Goal: Task Accomplishment & Management: Manage account settings

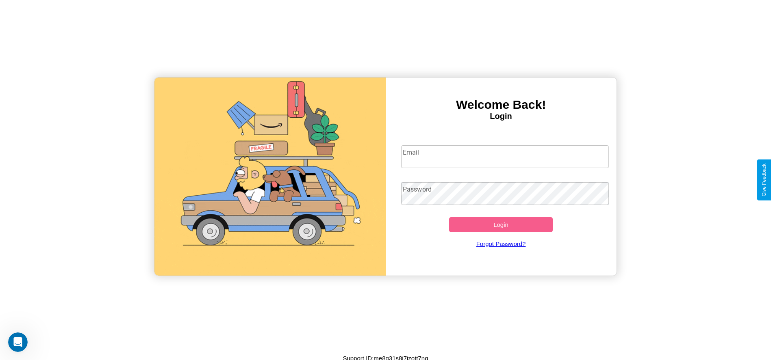
click at [505, 156] on input "Email" at bounding box center [505, 156] width 208 height 23
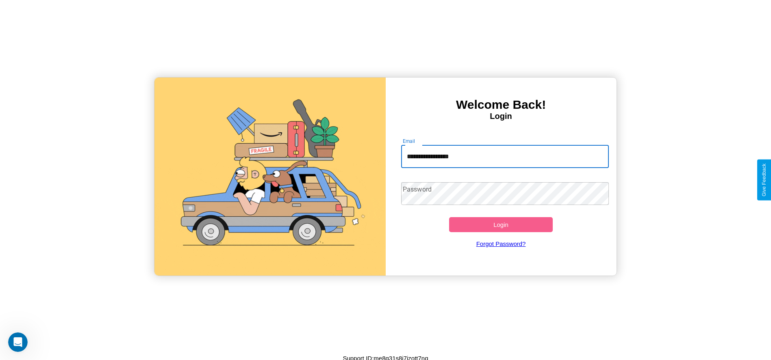
type input "**********"
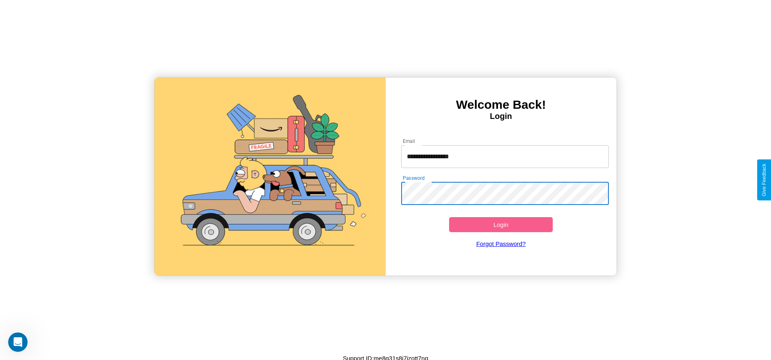
click at [501, 225] on button "Login" at bounding box center [501, 224] width 104 height 15
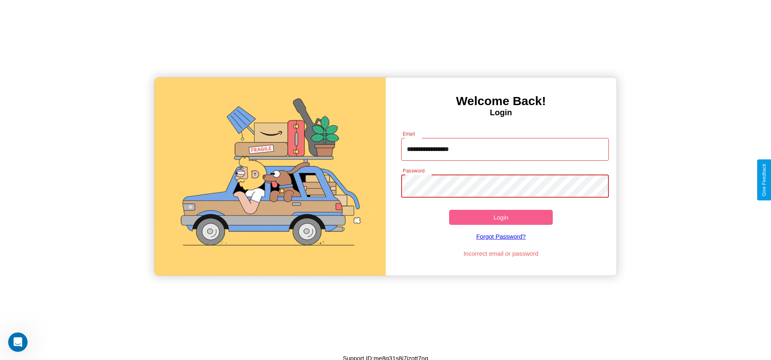
click at [501, 217] on button "Login" at bounding box center [501, 217] width 104 height 15
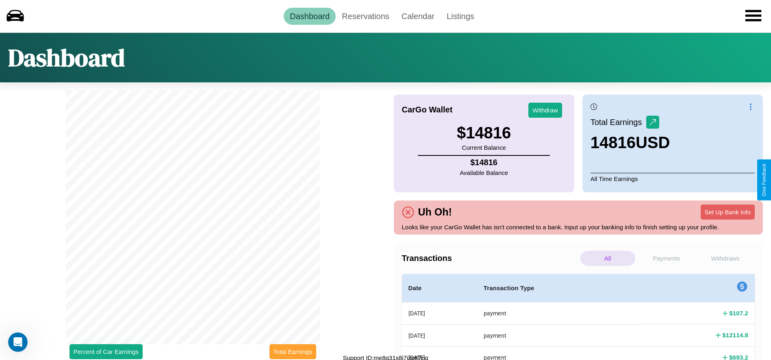
click at [293, 352] on button "Total Earnings" at bounding box center [292, 352] width 47 height 15
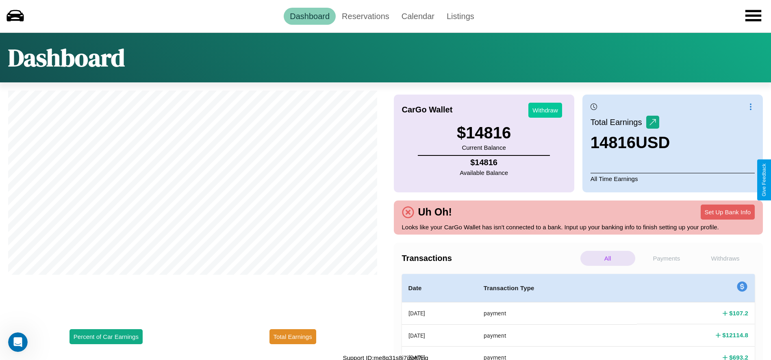
click at [545, 110] on button "Withdraw" at bounding box center [545, 110] width 34 height 15
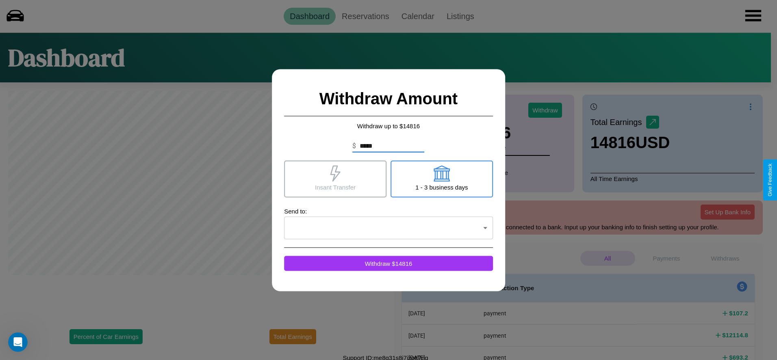
click at [441, 179] on icon at bounding box center [442, 173] width 16 height 16
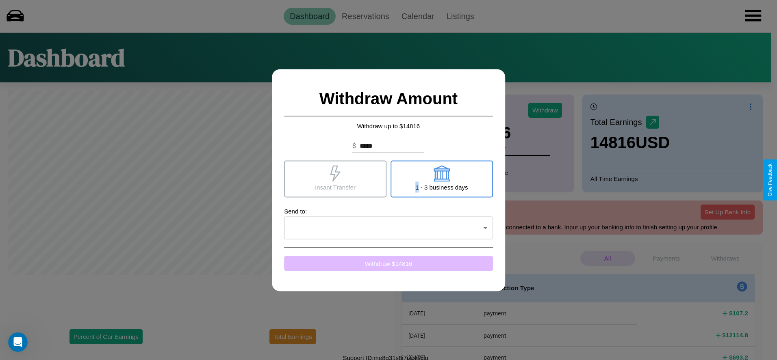
click at [389, 263] on button "Withdraw $ 14816" at bounding box center [388, 263] width 209 height 15
